Goal: Browse casually: Explore the website without a specific task or goal

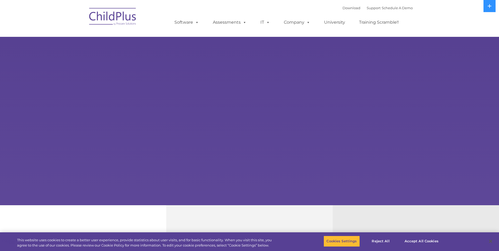
select select "MEDIUM"
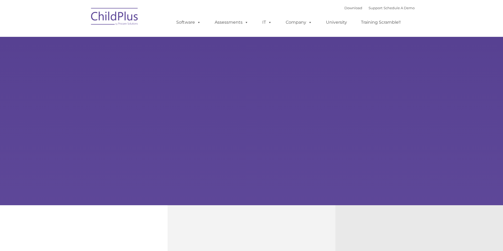
type input ""
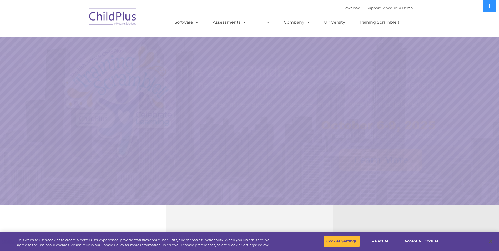
select select "MEDIUM"
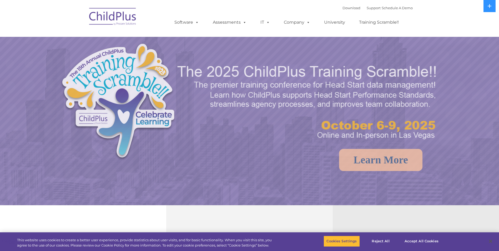
select select "MEDIUM"
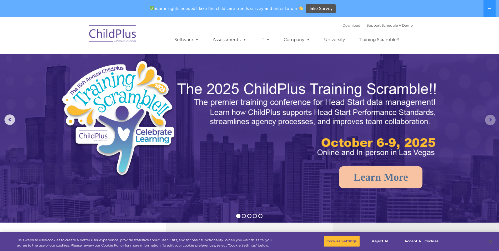
click at [488, 123] on rs-arrow at bounding box center [490, 120] width 11 height 11
